Goal: Task Accomplishment & Management: Manage account settings

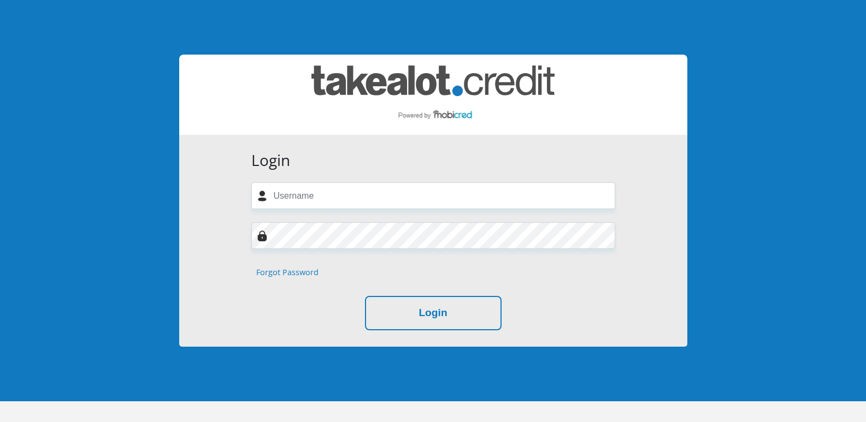
click at [285, 272] on link "Forgot Password" at bounding box center [287, 272] width 62 height 12
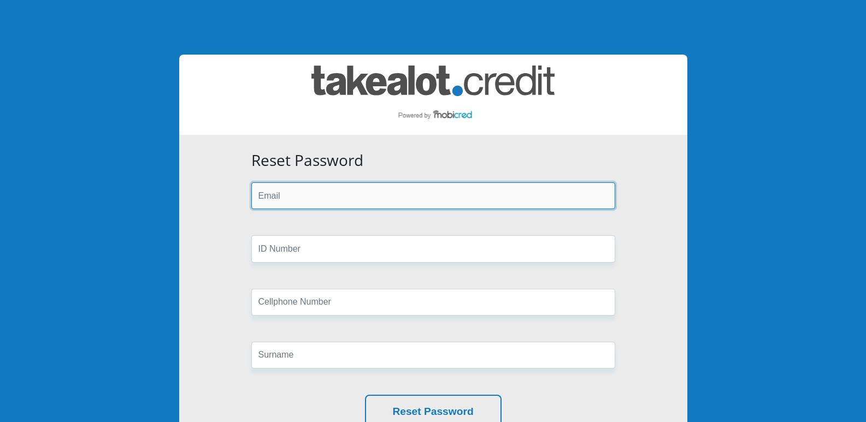
click at [335, 194] on input "email" at bounding box center [433, 195] width 364 height 27
type input "[EMAIL_ADDRESS][DOMAIN_NAME]"
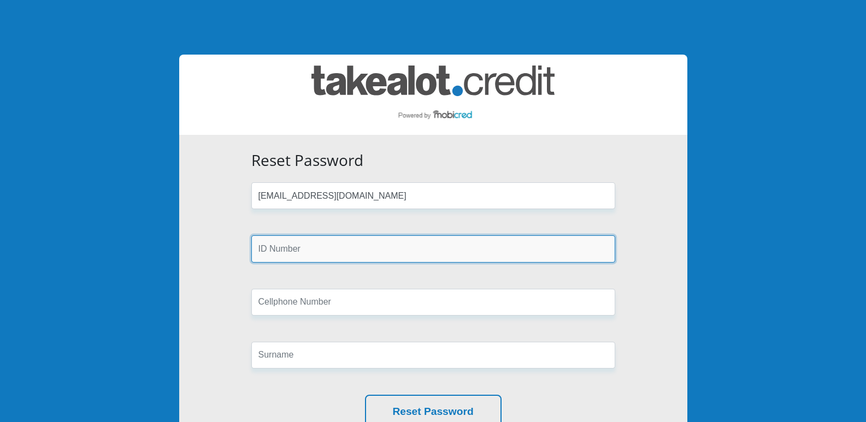
click at [327, 242] on input "text" at bounding box center [433, 248] width 364 height 27
type input "7506145064084"
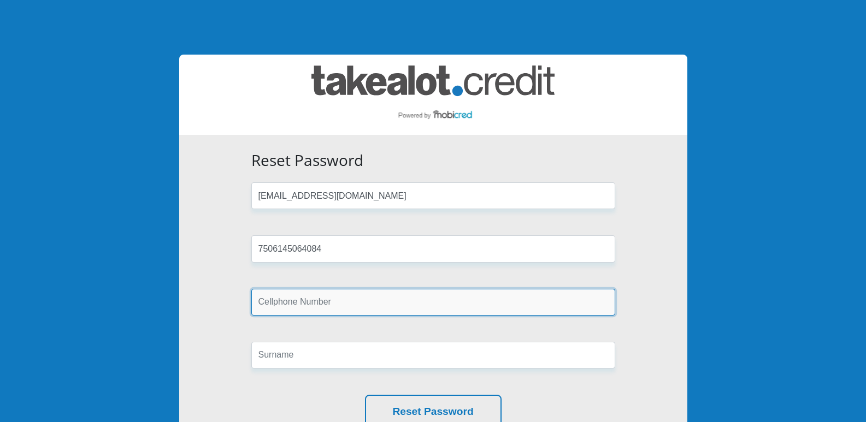
click at [317, 302] on input "text" at bounding box center [433, 302] width 364 height 27
type input "0733325138"
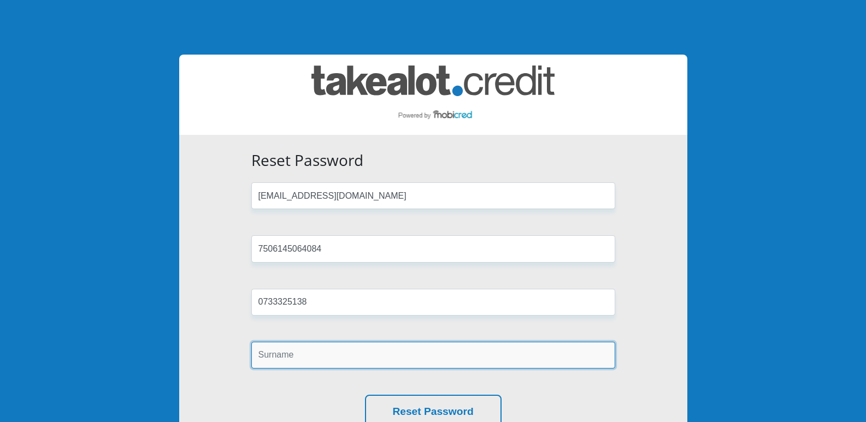
click at [315, 352] on input "text" at bounding box center [433, 355] width 364 height 27
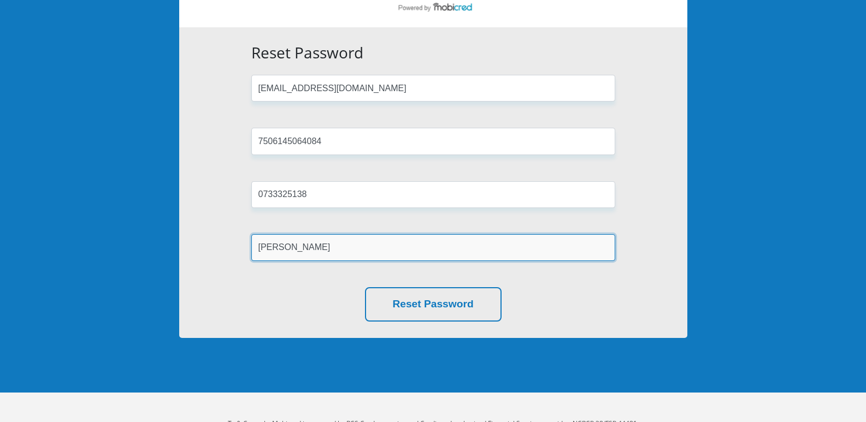
scroll to position [140, 0]
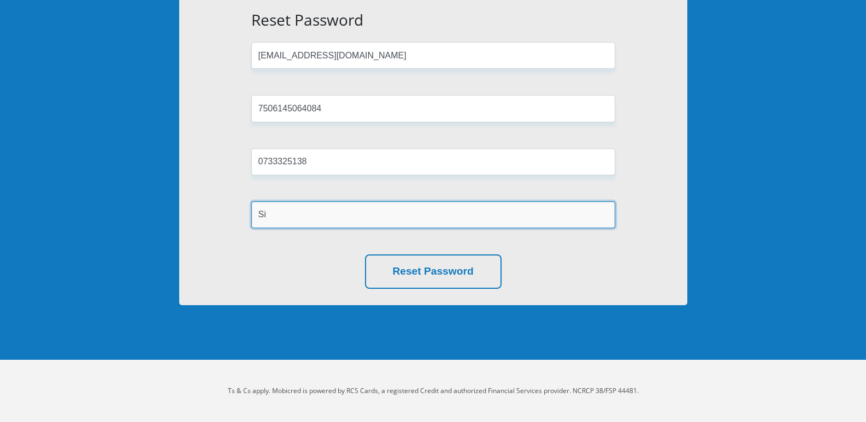
type input "S"
type input "Singh"
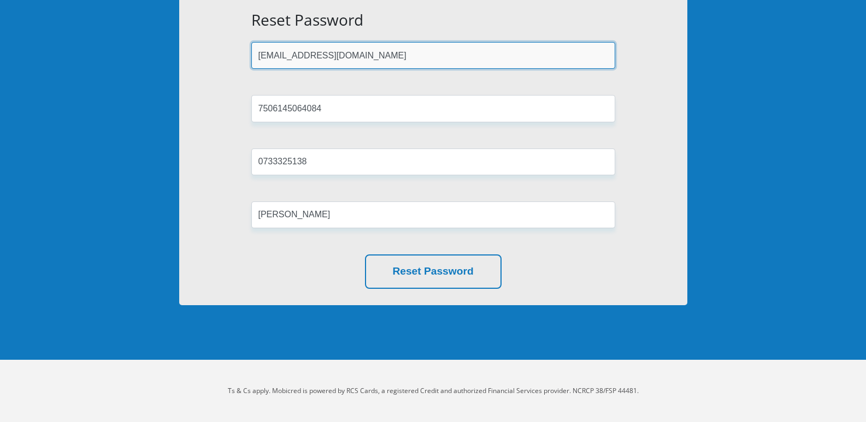
click at [389, 52] on input "[EMAIL_ADDRESS][DOMAIN_NAME]" at bounding box center [433, 55] width 364 height 27
type input "s"
type input "[EMAIL_ADDRESS][DOMAIN_NAME]"
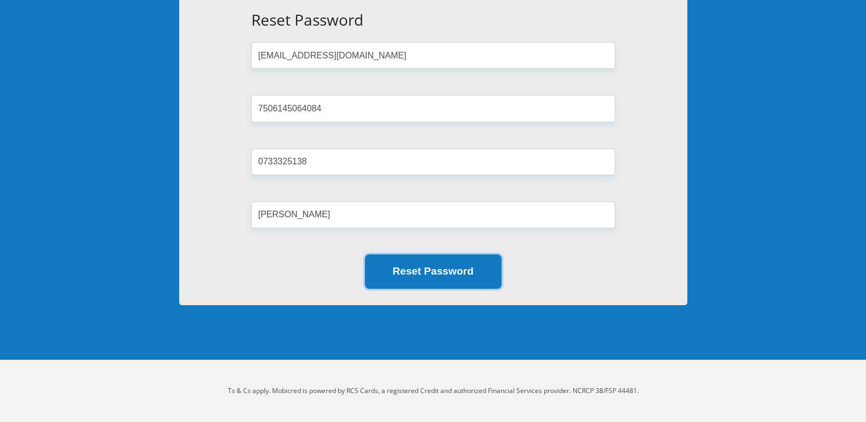
click at [433, 274] on button "Reset Password" at bounding box center [433, 271] width 137 height 34
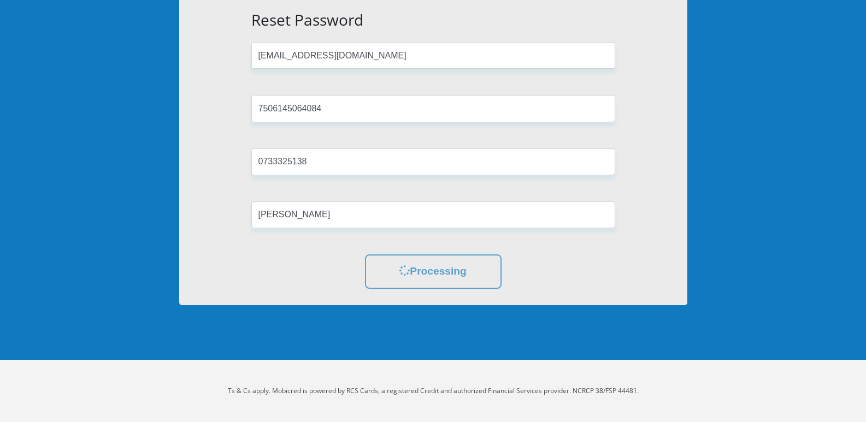
scroll to position [0, 0]
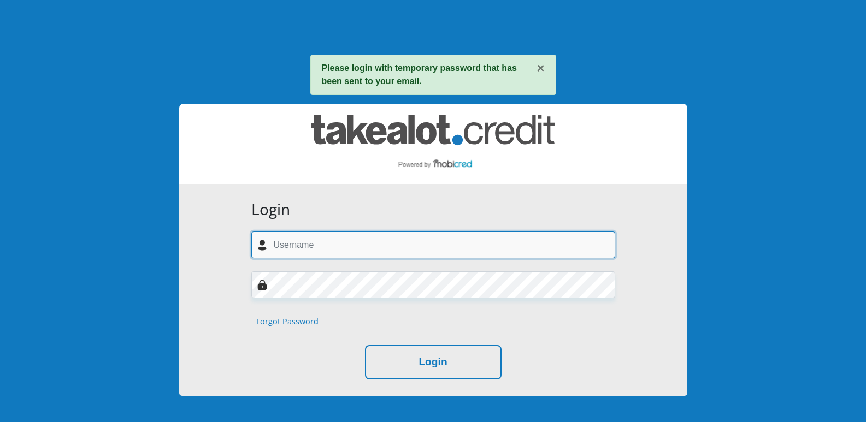
click at [338, 243] on input "text" at bounding box center [433, 245] width 364 height 27
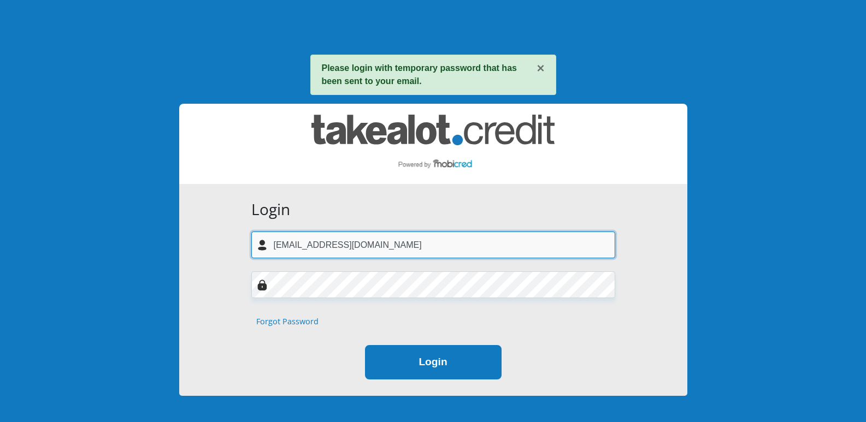
type input "[EMAIL_ADDRESS][DOMAIN_NAME]"
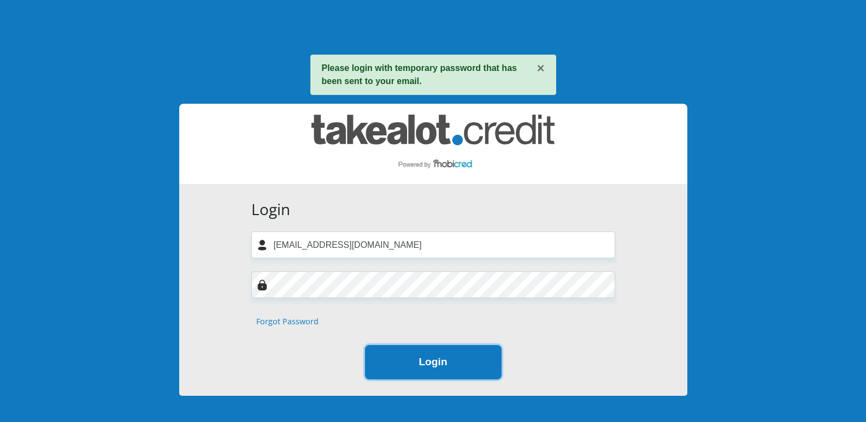
click at [434, 363] on button "Login" at bounding box center [433, 362] width 137 height 34
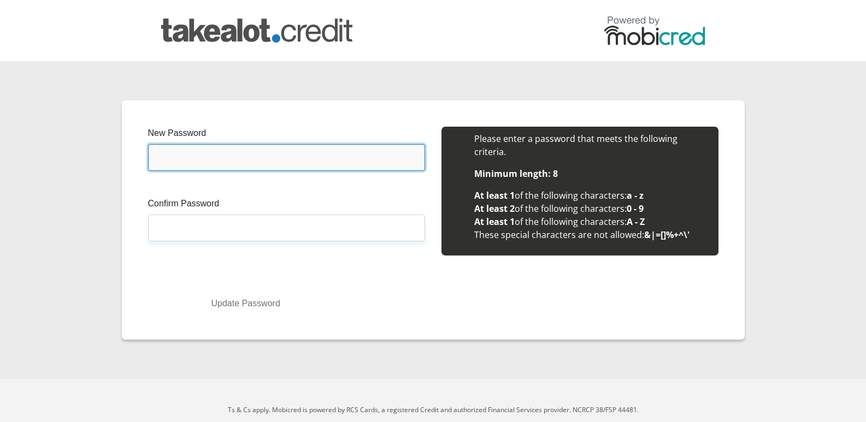
click at [270, 150] on input "New Password" at bounding box center [286, 157] width 277 height 27
type input "Sangill1104"
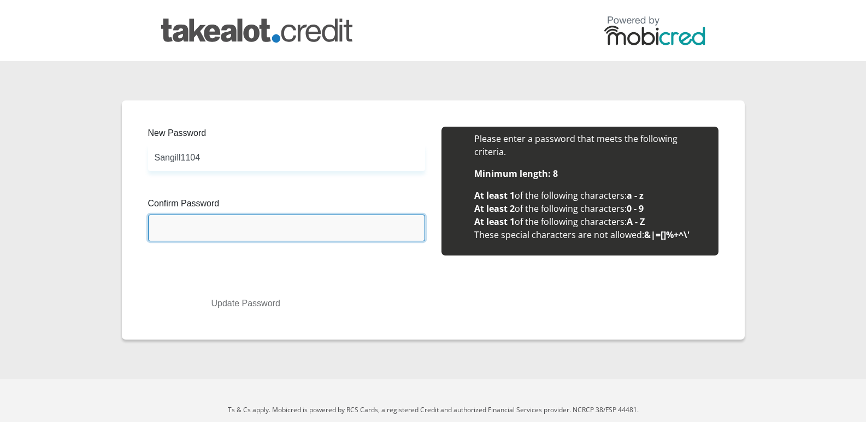
click at [194, 226] on input "Confirm Password" at bounding box center [286, 228] width 277 height 27
type input "Sangill1104"
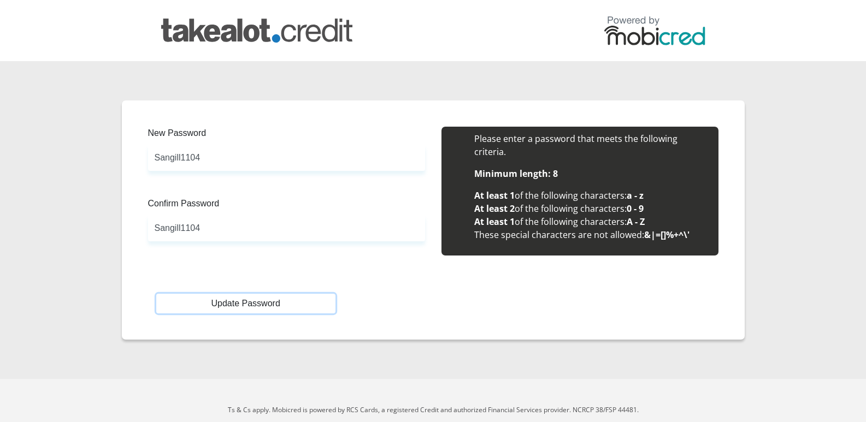
click at [245, 303] on button "Update Password" at bounding box center [245, 304] width 179 height 20
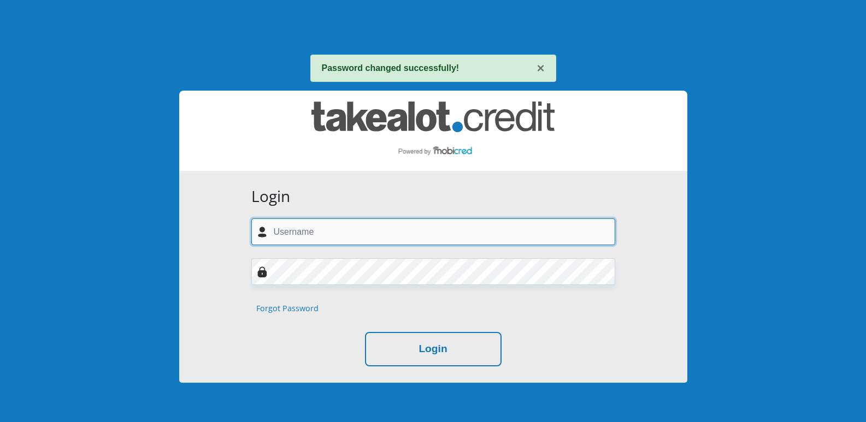
click at [366, 229] on input "text" at bounding box center [433, 231] width 364 height 27
type input "[EMAIL_ADDRESS][DOMAIN_NAME]"
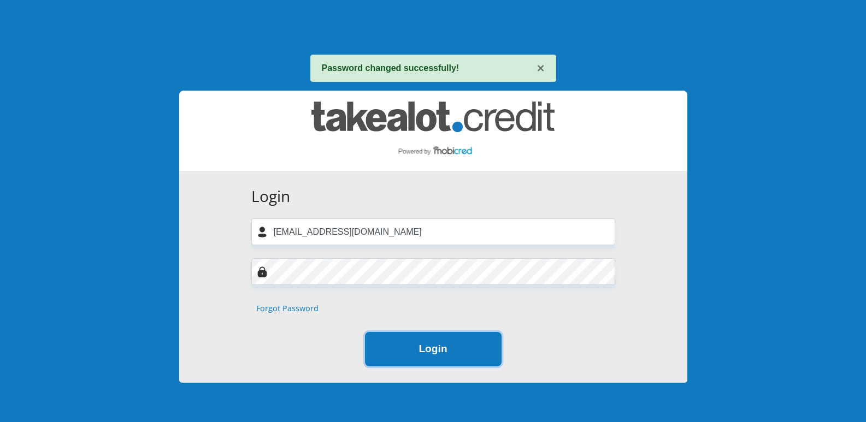
click at [431, 351] on button "Login" at bounding box center [433, 349] width 137 height 34
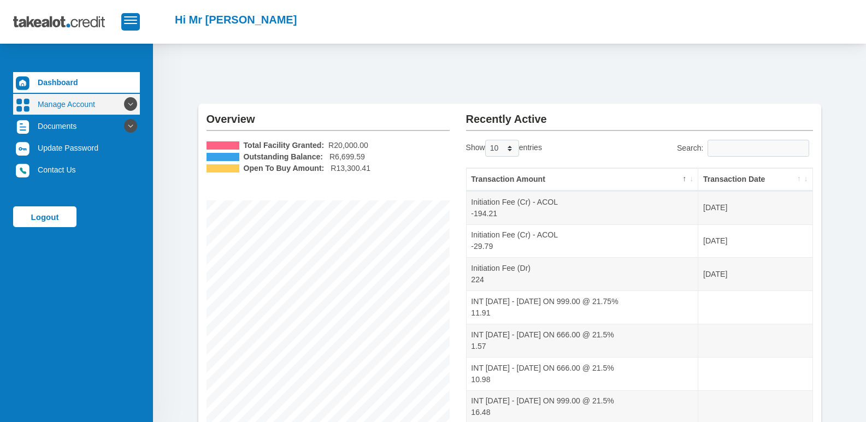
click at [121, 104] on icon at bounding box center [130, 104] width 19 height 19
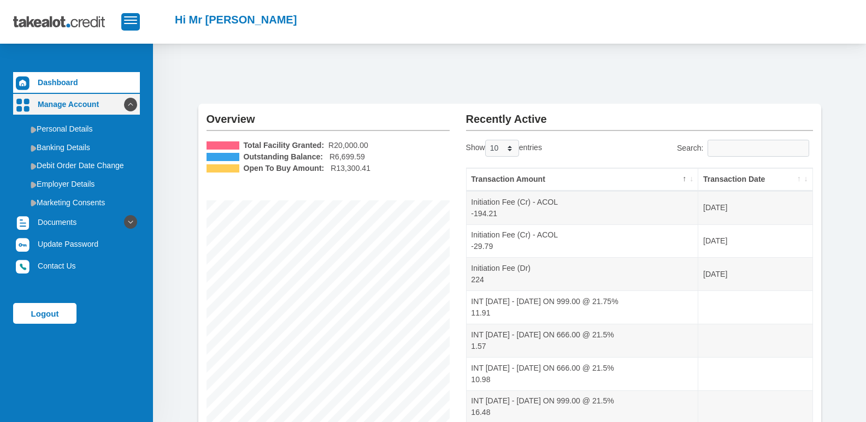
click at [123, 103] on icon at bounding box center [130, 104] width 19 height 19
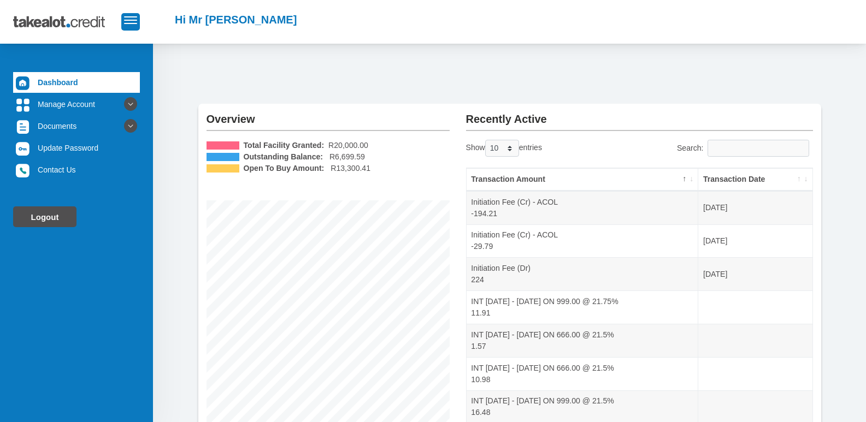
click at [45, 214] on link "Logout" at bounding box center [44, 216] width 63 height 21
